Goal: Complete application form: Complete application form

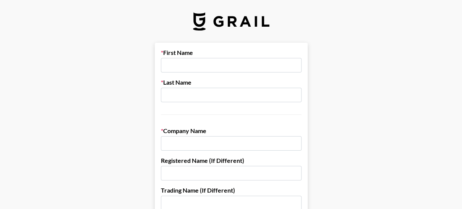
click at [183, 64] on input "text" at bounding box center [231, 65] width 141 height 15
type input "[PERSON_NAME]"
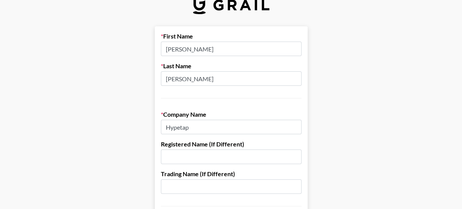
scroll to position [38, 0]
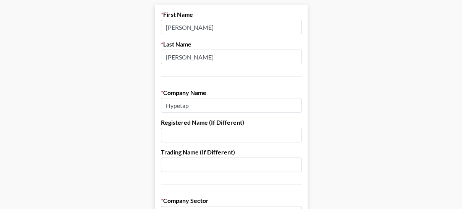
click at [233, 106] on input "Hypetap" at bounding box center [231, 105] width 141 height 15
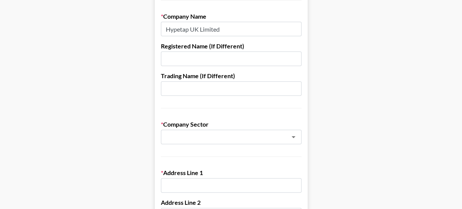
scroll to position [153, 0]
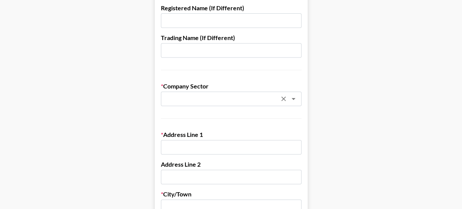
type input "Hypetap UK Limited"
click at [199, 99] on input "text" at bounding box center [220, 99] width 111 height 9
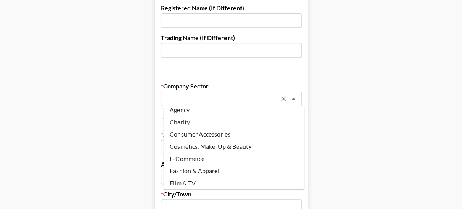
scroll to position [0, 0]
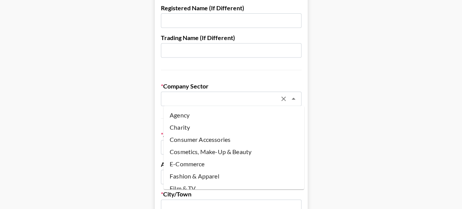
click at [215, 117] on li "Agency" at bounding box center [234, 115] width 141 height 12
type input "Agency"
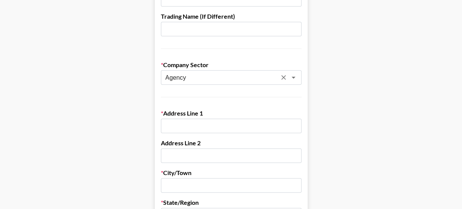
scroll to position [191, 0]
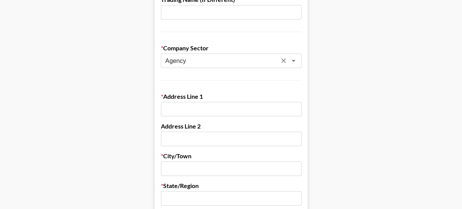
click at [207, 107] on input "text" at bounding box center [231, 109] width 141 height 15
click at [373, 125] on main "First Name [PERSON_NAME] Last Name [PERSON_NAME] Company Name Hypetap UK Limite…" at bounding box center [231, 182] width 450 height 660
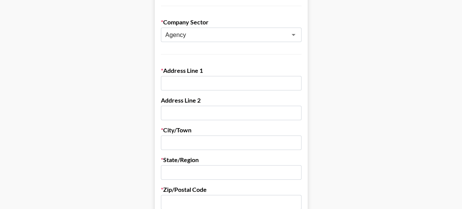
scroll to position [229, 0]
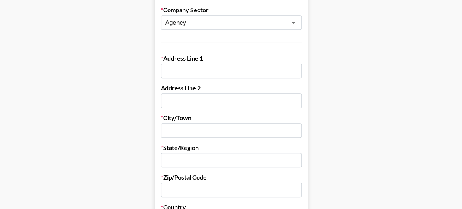
click at [218, 75] on input "text" at bounding box center [231, 71] width 141 height 15
paste input "[STREET_ADDRESS]"
type input "[STREET_ADDRESS]"
click at [253, 102] on input "text" at bounding box center [231, 101] width 141 height 15
paste input "5th FLOOR"
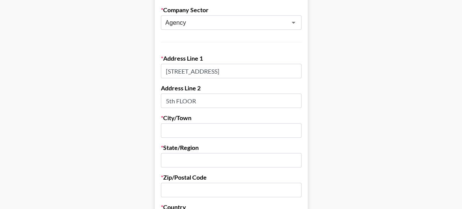
type input "5th FLOOR"
click at [223, 129] on input "text" at bounding box center [231, 130] width 141 height 15
type input "[GEOGRAPHIC_DATA]"
type input "[PERSON_NAME]"
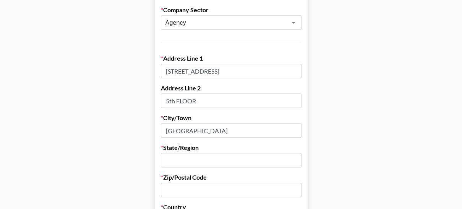
type input "[GEOGRAPHIC_DATA]"
type input "SW8 3RL"
type input "07783092577"
click at [206, 160] on input "[GEOGRAPHIC_DATA]" at bounding box center [231, 160] width 141 height 15
drag, startPoint x: 206, startPoint y: 160, endPoint x: 165, endPoint y: 165, distance: 41.6
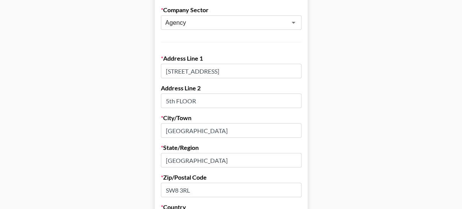
click at [165, 165] on input "[GEOGRAPHIC_DATA]" at bounding box center [231, 160] width 141 height 15
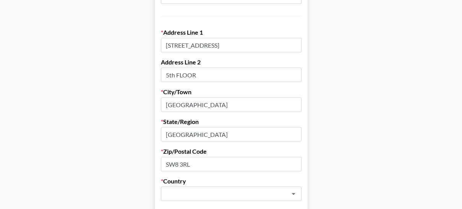
scroll to position [268, 0]
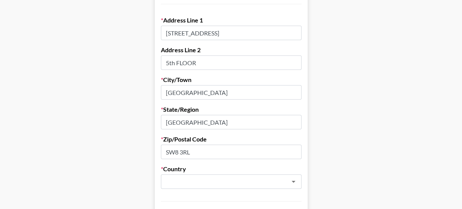
type input "[GEOGRAPHIC_DATA]"
drag, startPoint x: 203, startPoint y: 152, endPoint x: 148, endPoint y: 146, distance: 55.4
click at [148, 146] on main "First Name [PERSON_NAME] Last Name [PERSON_NAME] Company Name Hypetap UK Limite…" at bounding box center [231, 105] width 450 height 660
click at [365, 93] on main "First Name [PERSON_NAME] Last Name [PERSON_NAME] Company Name Hypetap UK Limite…" at bounding box center [231, 105] width 450 height 660
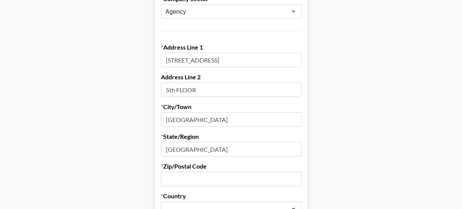
scroll to position [229, 0]
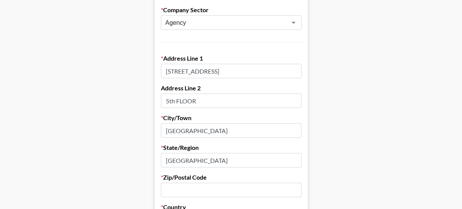
click at [190, 182] on div "Zip/Postal Code" at bounding box center [231, 186] width 141 height 24
click at [191, 188] on input "text" at bounding box center [231, 190] width 141 height 15
paste input "W1W 5PF"
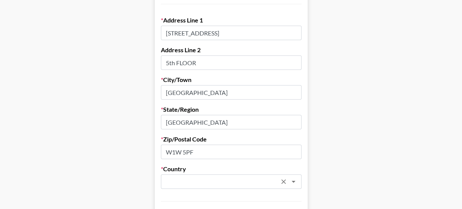
type input "W1W 5PF"
click at [187, 178] on input "text" at bounding box center [220, 182] width 111 height 9
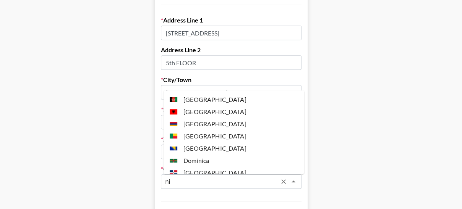
type input "n"
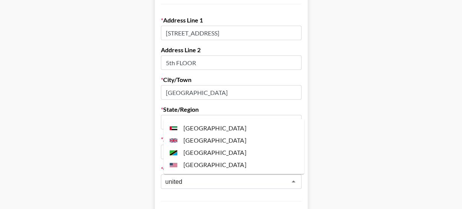
click at [231, 143] on li "[GEOGRAPHIC_DATA]" at bounding box center [234, 141] width 141 height 12
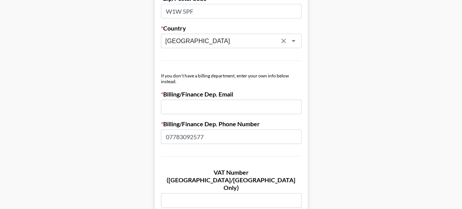
scroll to position [420, 0]
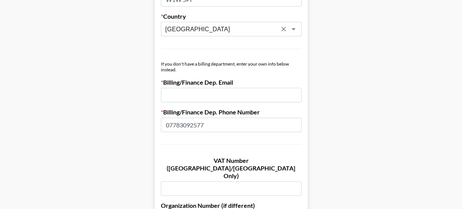
type input "[GEOGRAPHIC_DATA]"
drag, startPoint x: 213, startPoint y: 125, endPoint x: 154, endPoint y: 125, distance: 58.9
click at [213, 101] on input "email" at bounding box center [231, 95] width 141 height 15
paste input "[EMAIL_ADDRESS][DOMAIN_NAME]"
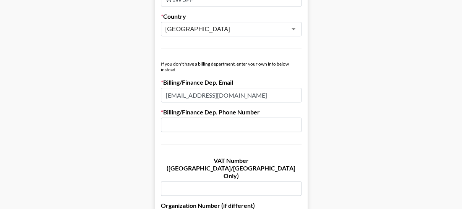
type input "[EMAIL_ADDRESS][DOMAIN_NAME]"
click at [225, 120] on input "text" at bounding box center [231, 125] width 141 height 15
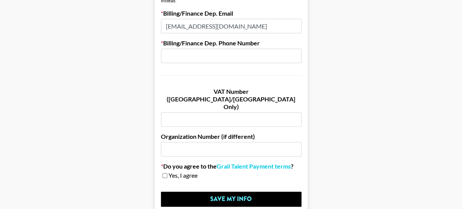
scroll to position [497, 0]
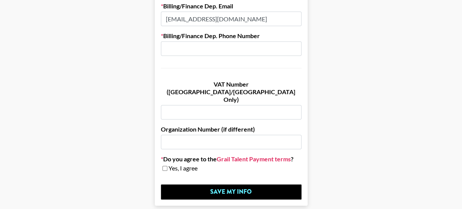
click at [270, 156] on link "Grail Talent Payment terms" at bounding box center [254, 160] width 74 height 8
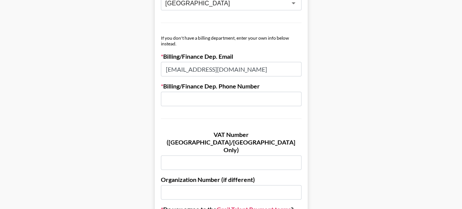
scroll to position [459, 0]
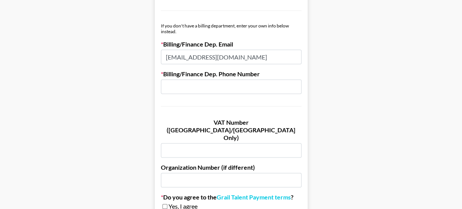
click at [210, 86] on input "text" at bounding box center [231, 86] width 141 height 15
paste input "[PHONE_NUMBER]"
type input "[PHONE_NUMBER]"
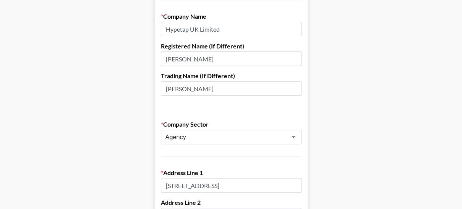
scroll to position [76, 0]
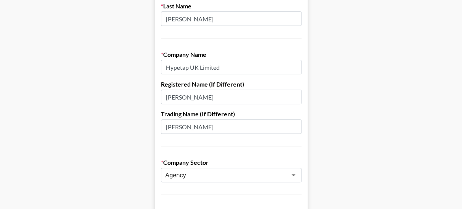
drag, startPoint x: 223, startPoint y: 120, endPoint x: 153, endPoint y: 125, distance: 69.8
drag, startPoint x: 224, startPoint y: 98, endPoint x: 146, endPoint y: 100, distance: 78.4
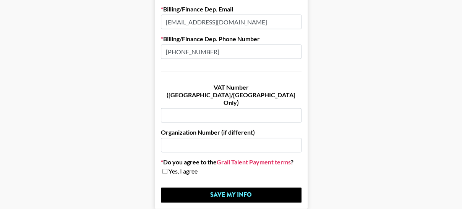
scroll to position [520, 0]
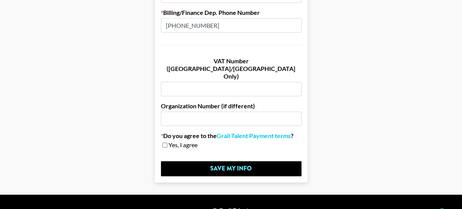
click at [172, 141] on span "Yes, I agree" at bounding box center [183, 145] width 29 height 8
click at [165, 141] on div "Yes, I agree" at bounding box center [231, 145] width 141 height 8
click at [167, 143] on input "checkbox" at bounding box center [164, 145] width 5 height 5
checkbox input "true"
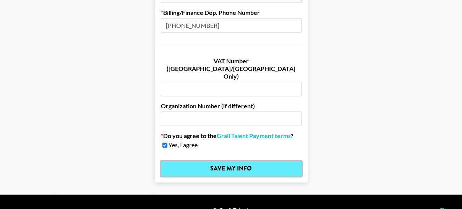
click at [269, 161] on input "Save My Info" at bounding box center [231, 168] width 141 height 15
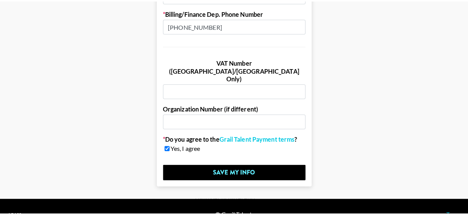
scroll to position [0, 0]
